Goal: Information Seeking & Learning: Learn about a topic

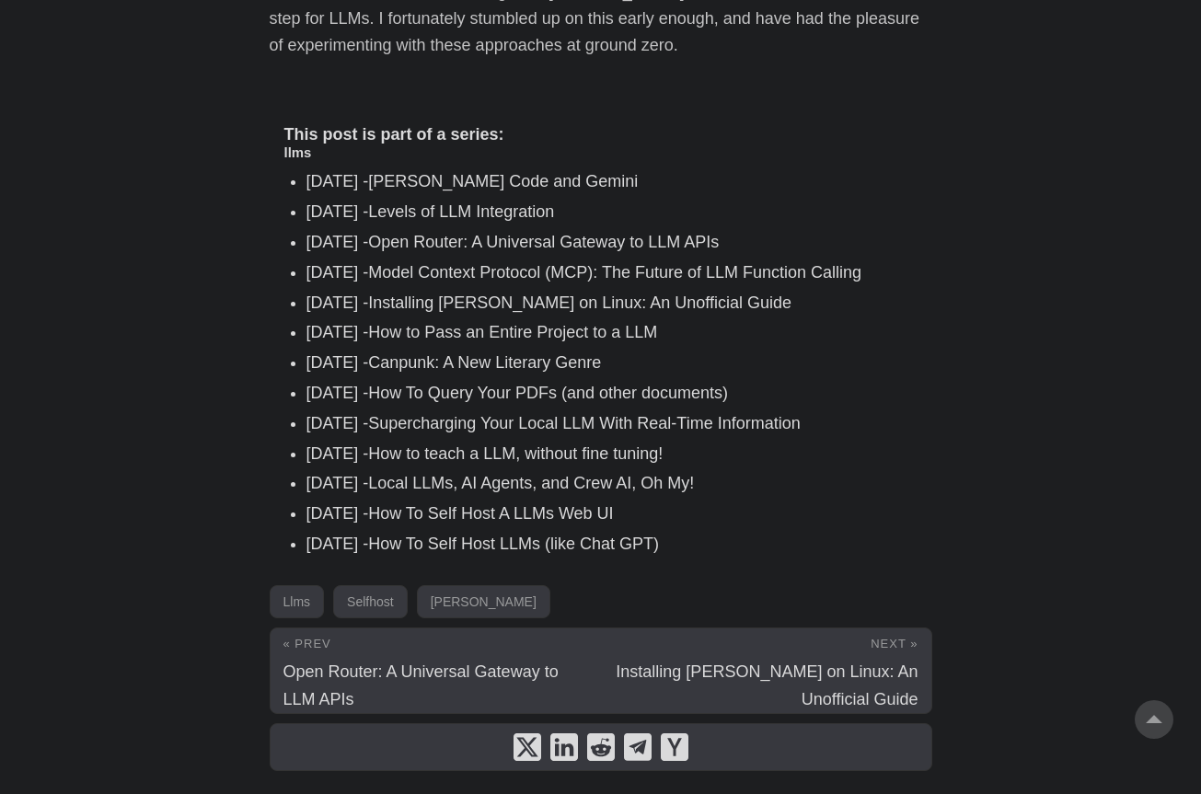
scroll to position [7903, 0]
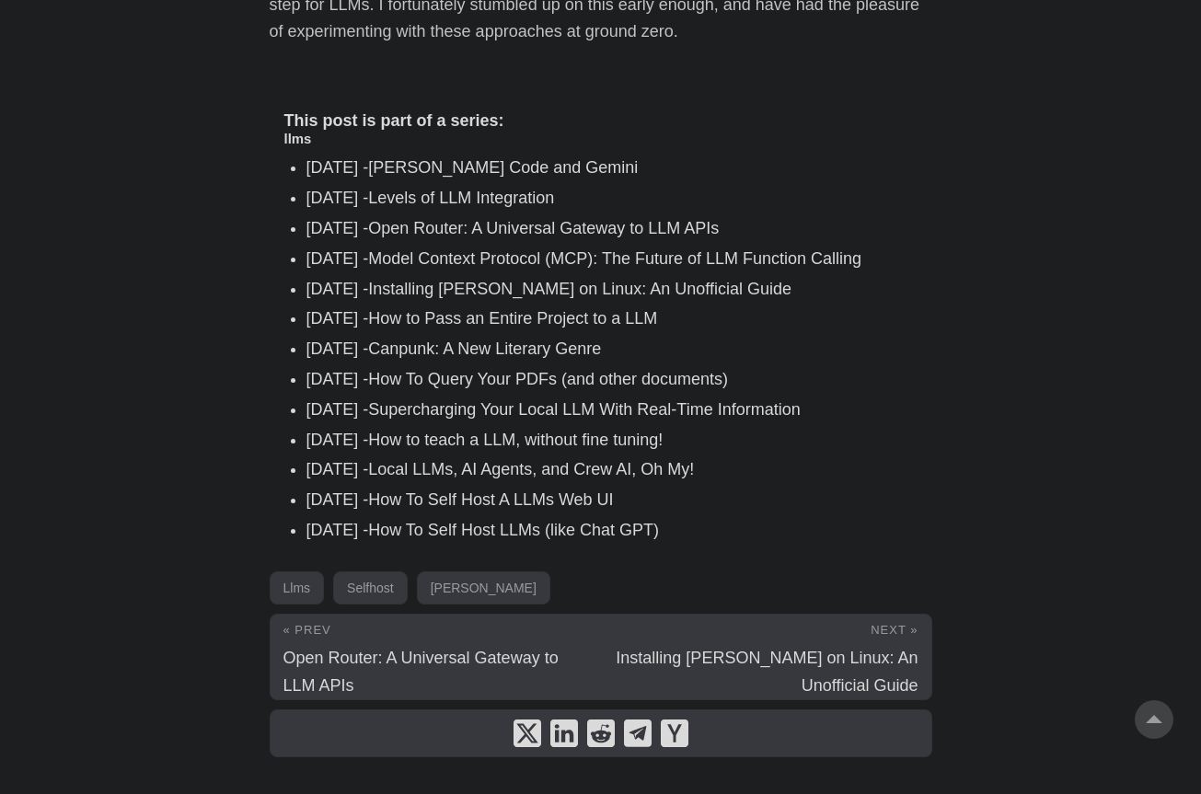
click at [563, 720] on icon "share Model Context Protocol (MCP): The Future of LLM Function Calling on linke…" at bounding box center [564, 734] width 28 height 28
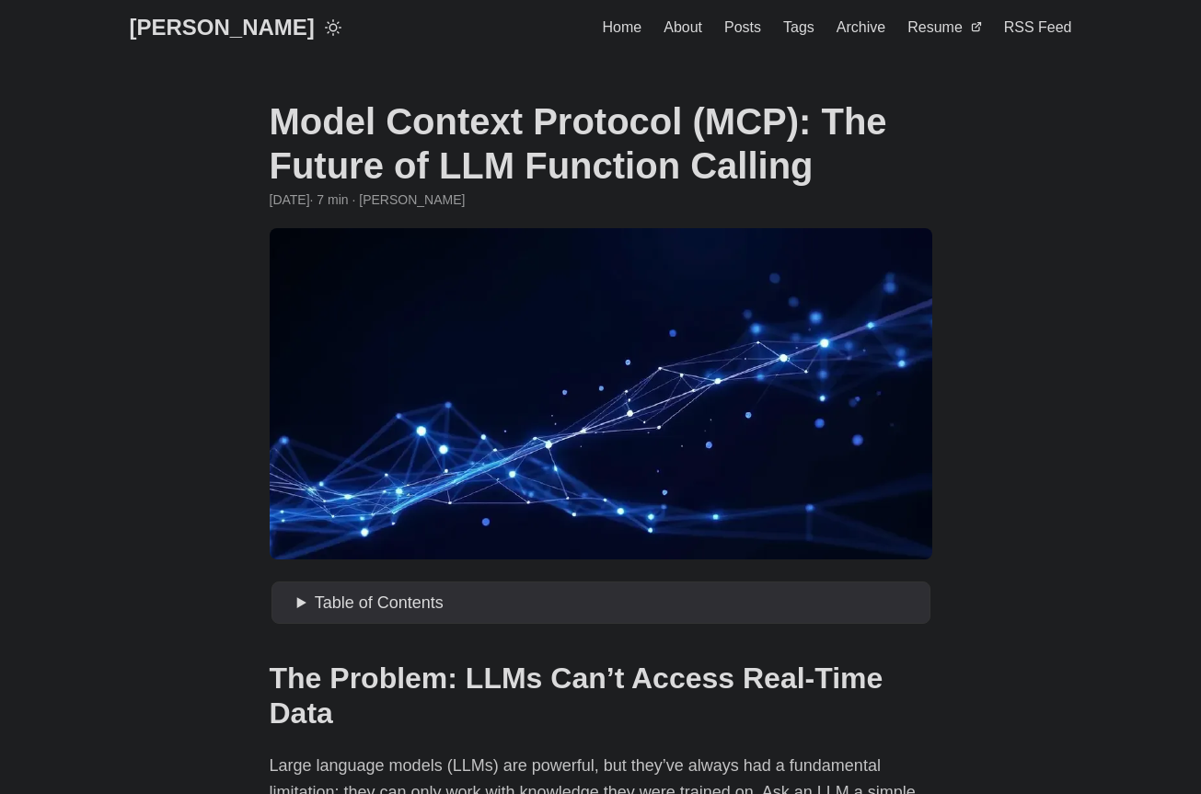
scroll to position [0, 0]
click at [940, 34] on span "Resume" at bounding box center [935, 27] width 55 height 16
click at [628, 28] on span "Home" at bounding box center [623, 27] width 40 height 16
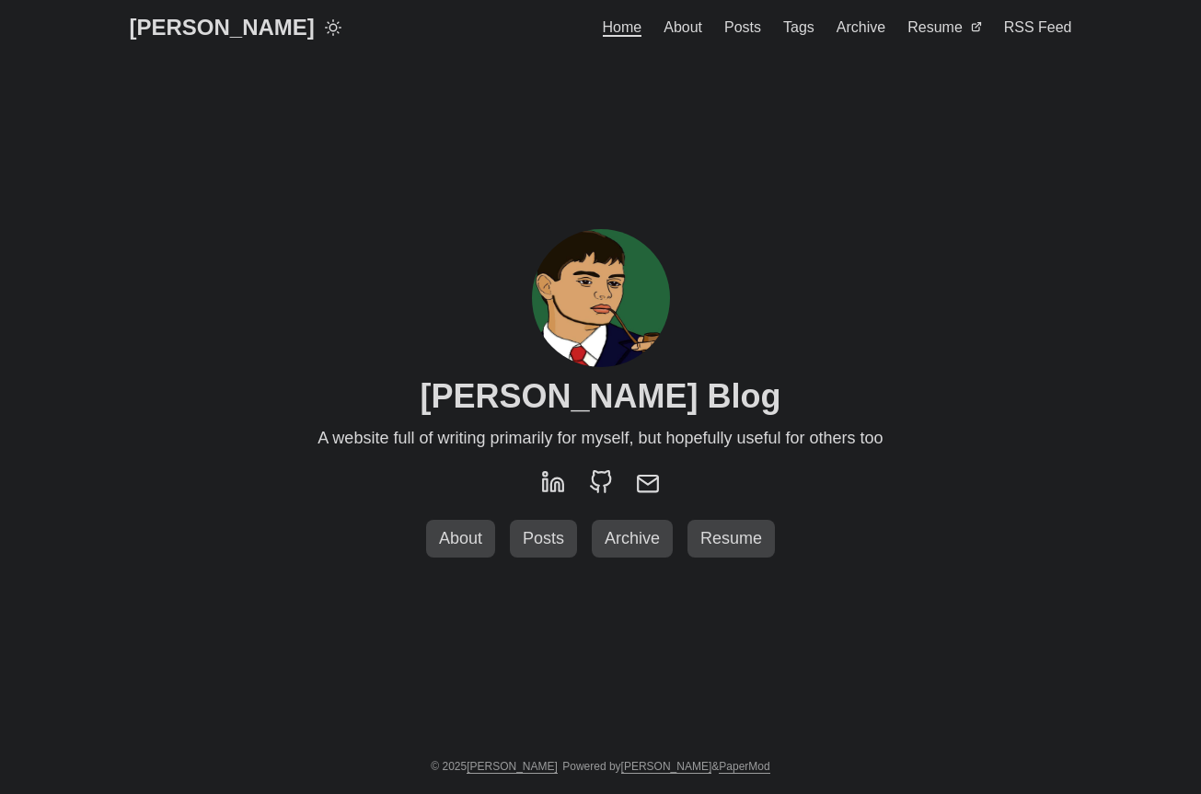
click at [736, 25] on span "Posts" at bounding box center [742, 27] width 37 height 16
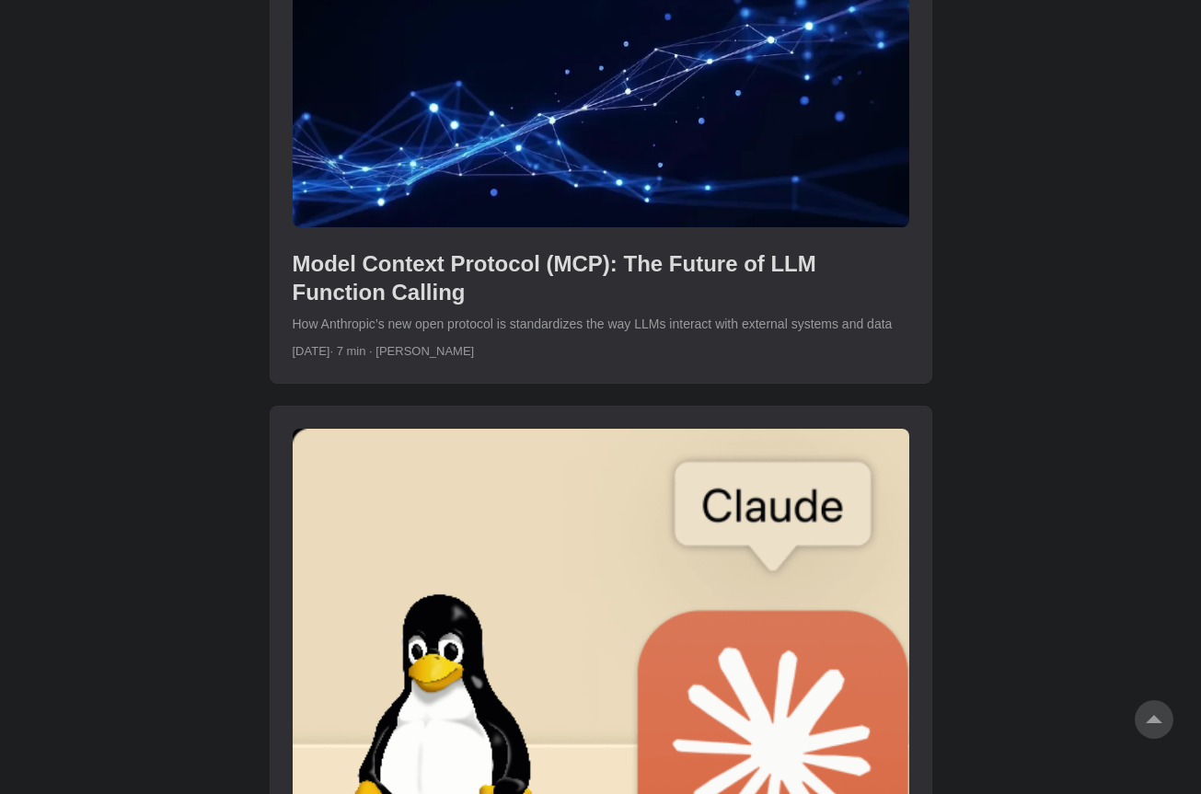
scroll to position [2525, 0]
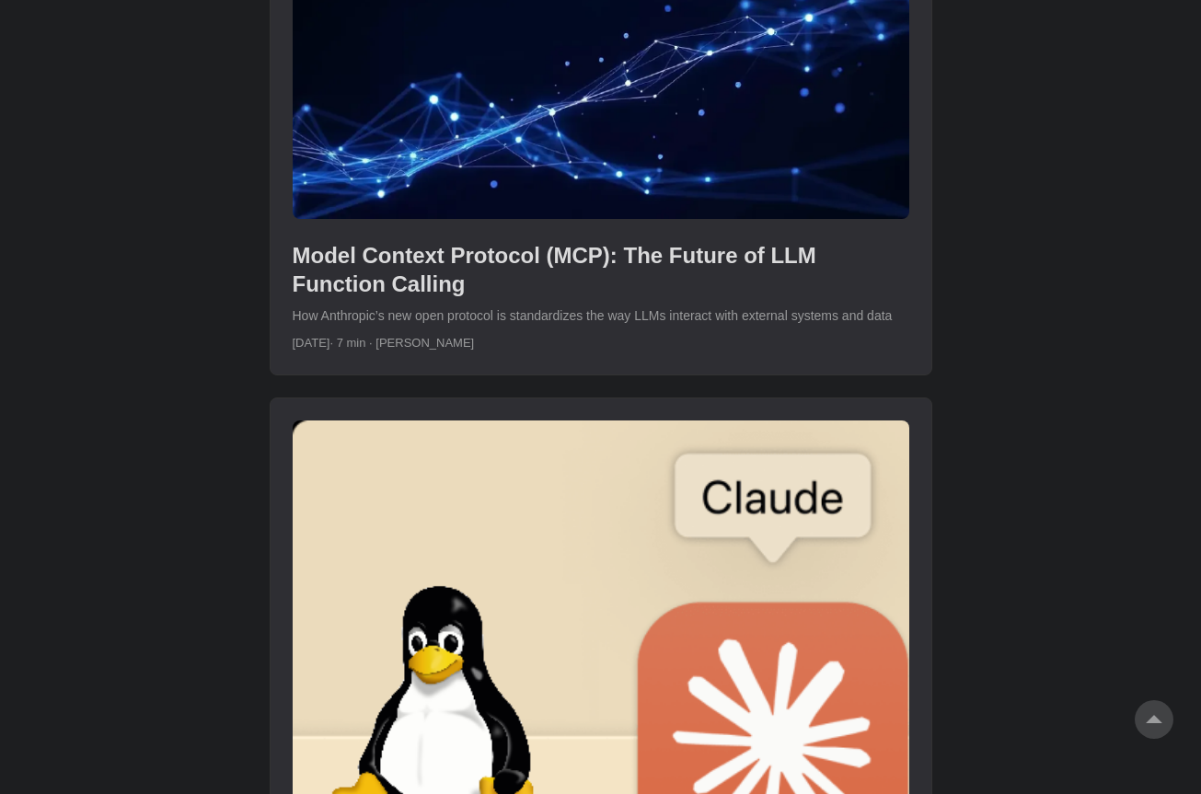
click at [592, 250] on link "post link to Model Context Protocol (MCP): The Future of LLM Function Calling" at bounding box center [601, 132] width 661 height 487
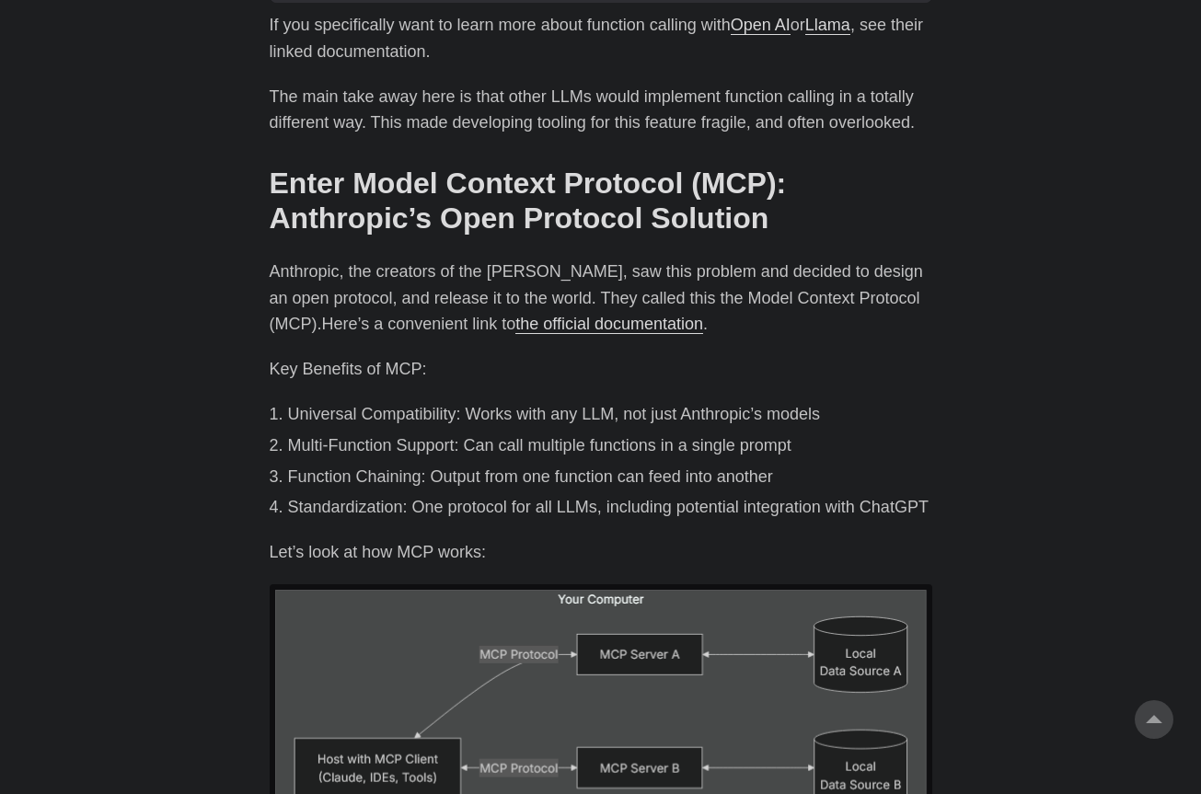
scroll to position [2566, 0]
